Goal: Navigation & Orientation: Find specific page/section

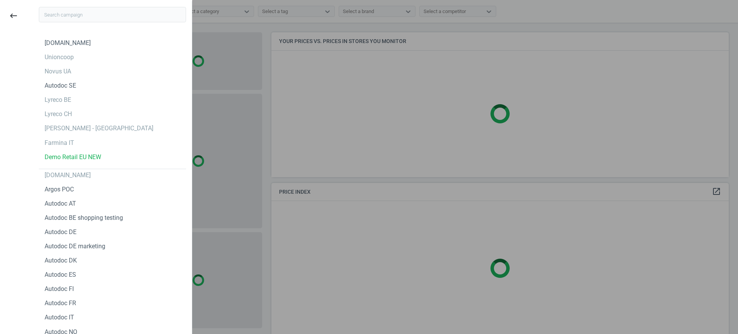
scroll to position [159, 465]
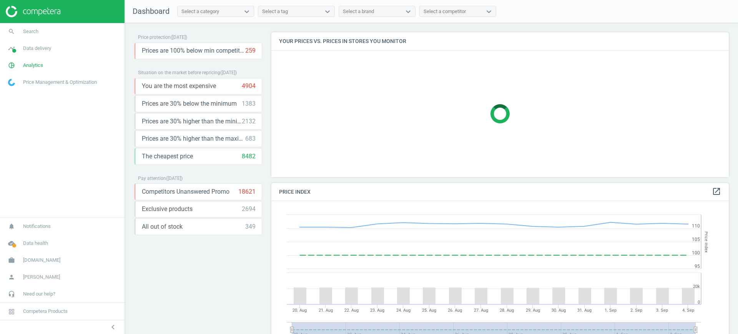
scroll to position [192, 465]
click at [41, 262] on span "[DOMAIN_NAME]" at bounding box center [41, 260] width 37 height 7
click at [34, 249] on span "Campaign settings" at bounding box center [27, 249] width 38 height 6
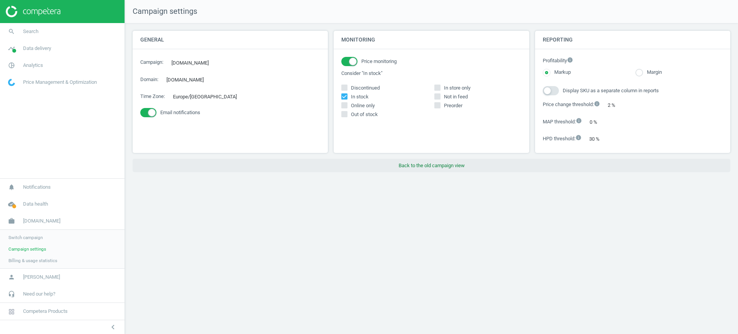
click at [422, 169] on button "Back to the old campaign view" at bounding box center [431, 166] width 597 height 14
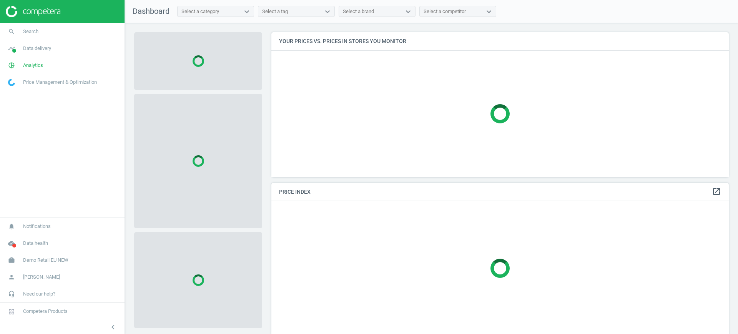
scroll to position [159, 465]
click at [53, 261] on span "Demo Retail EU NEW" at bounding box center [45, 260] width 45 height 7
click at [39, 240] on span "Switch campaign" at bounding box center [25, 237] width 34 height 6
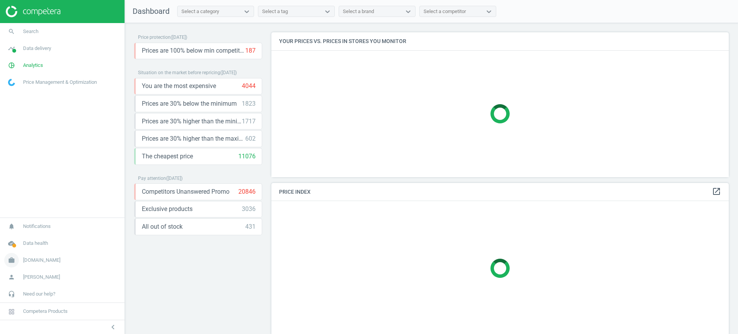
click at [40, 261] on span "[DOMAIN_NAME]" at bounding box center [41, 260] width 37 height 7
click at [21, 250] on span "Campaign settings" at bounding box center [27, 249] width 38 height 6
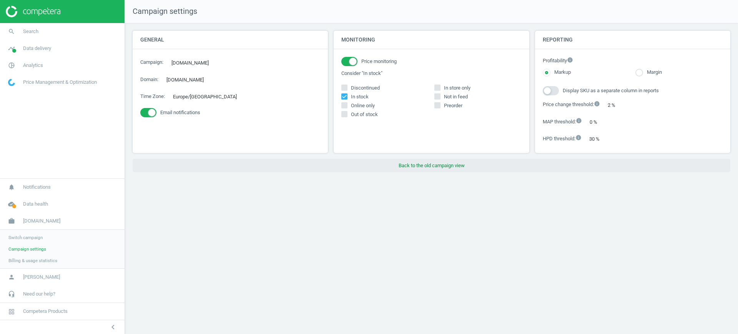
click at [417, 165] on button "Back to the old campaign view" at bounding box center [431, 166] width 597 height 14
